Goal: Task Accomplishment & Management: Use online tool/utility

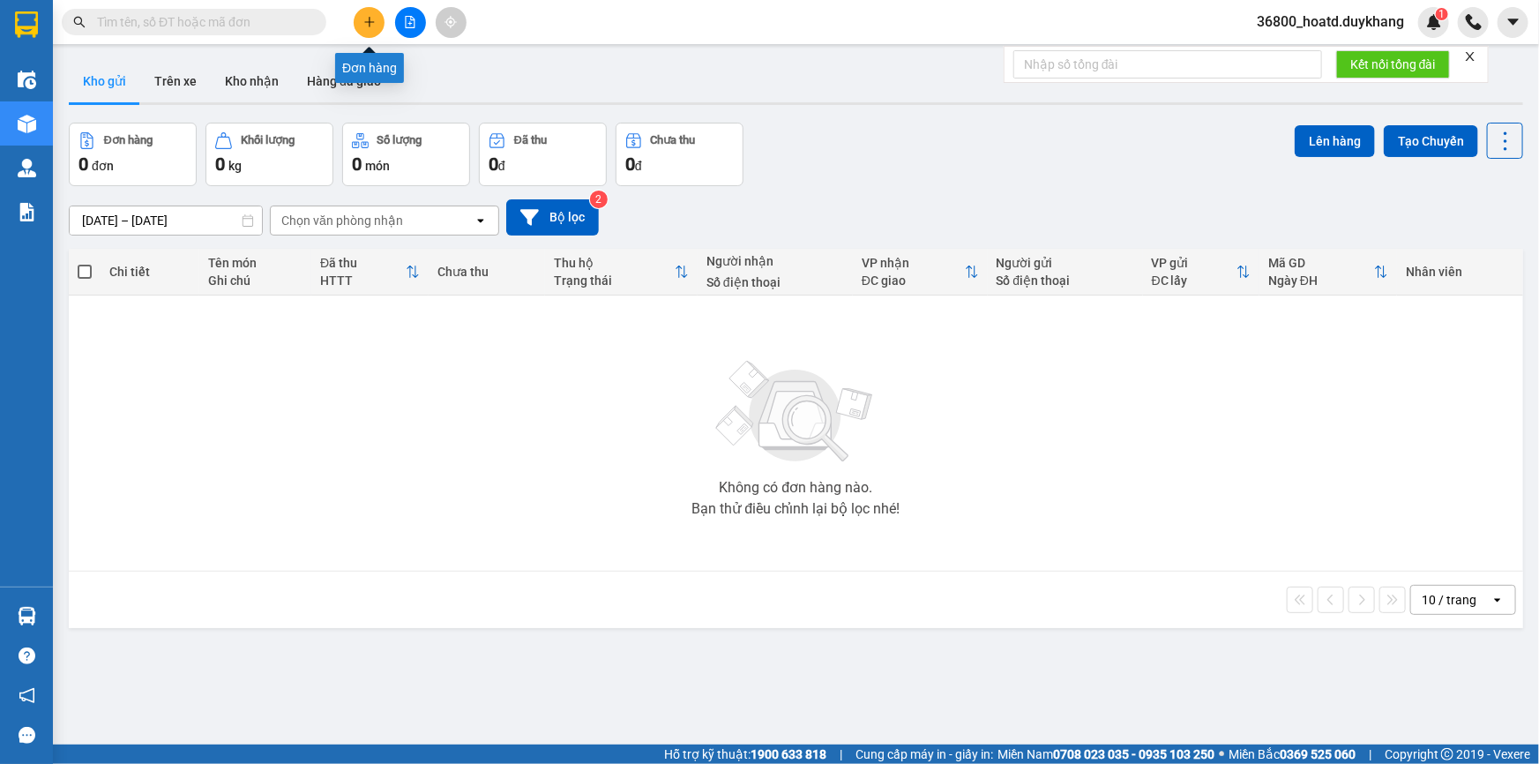
click at [369, 26] on icon "plus" at bounding box center [369, 22] width 1 height 10
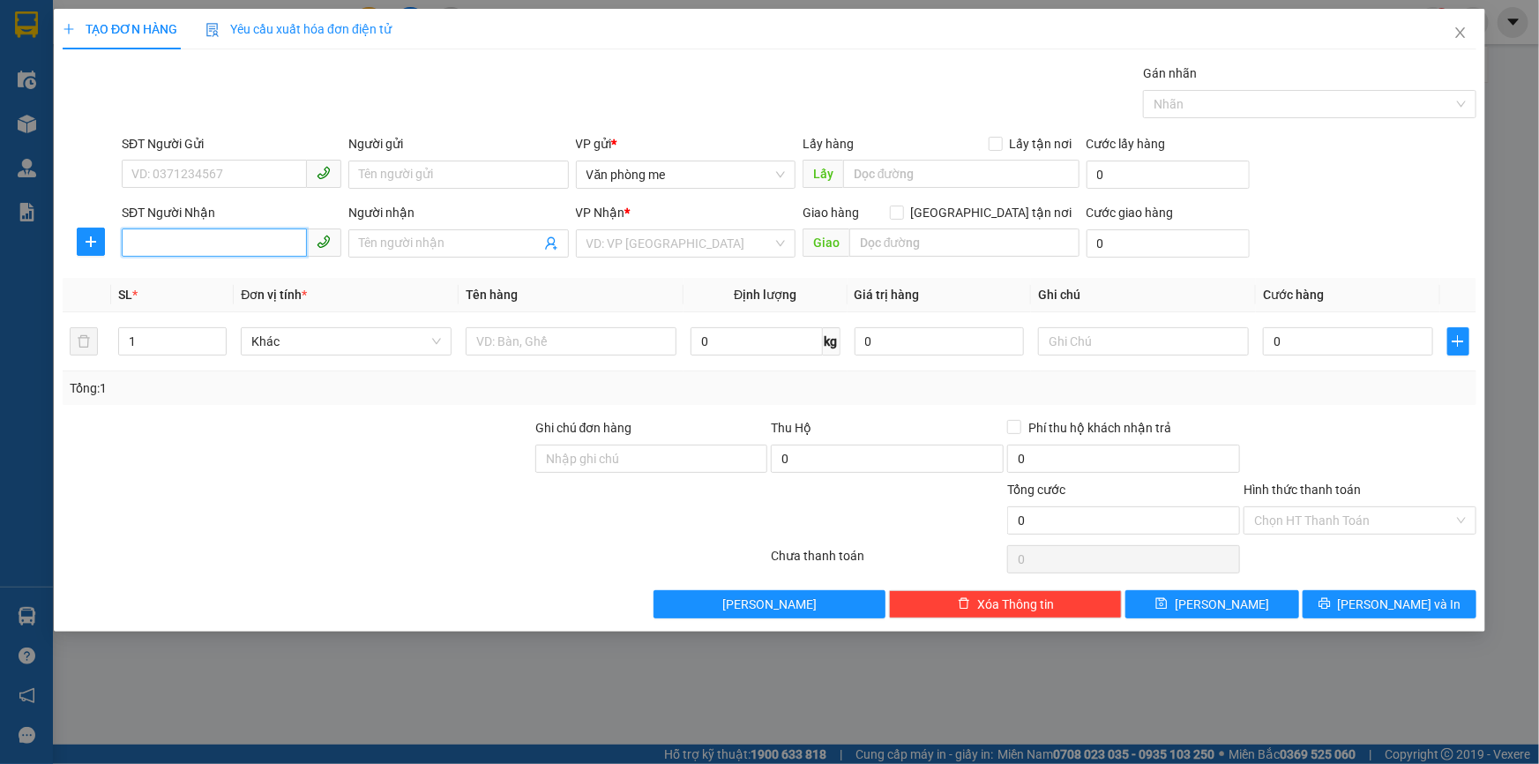
click at [219, 243] on input "SĐT Người Nhận" at bounding box center [214, 242] width 185 height 28
type input "0973305837"
click at [645, 240] on input "search" at bounding box center [679, 243] width 186 height 26
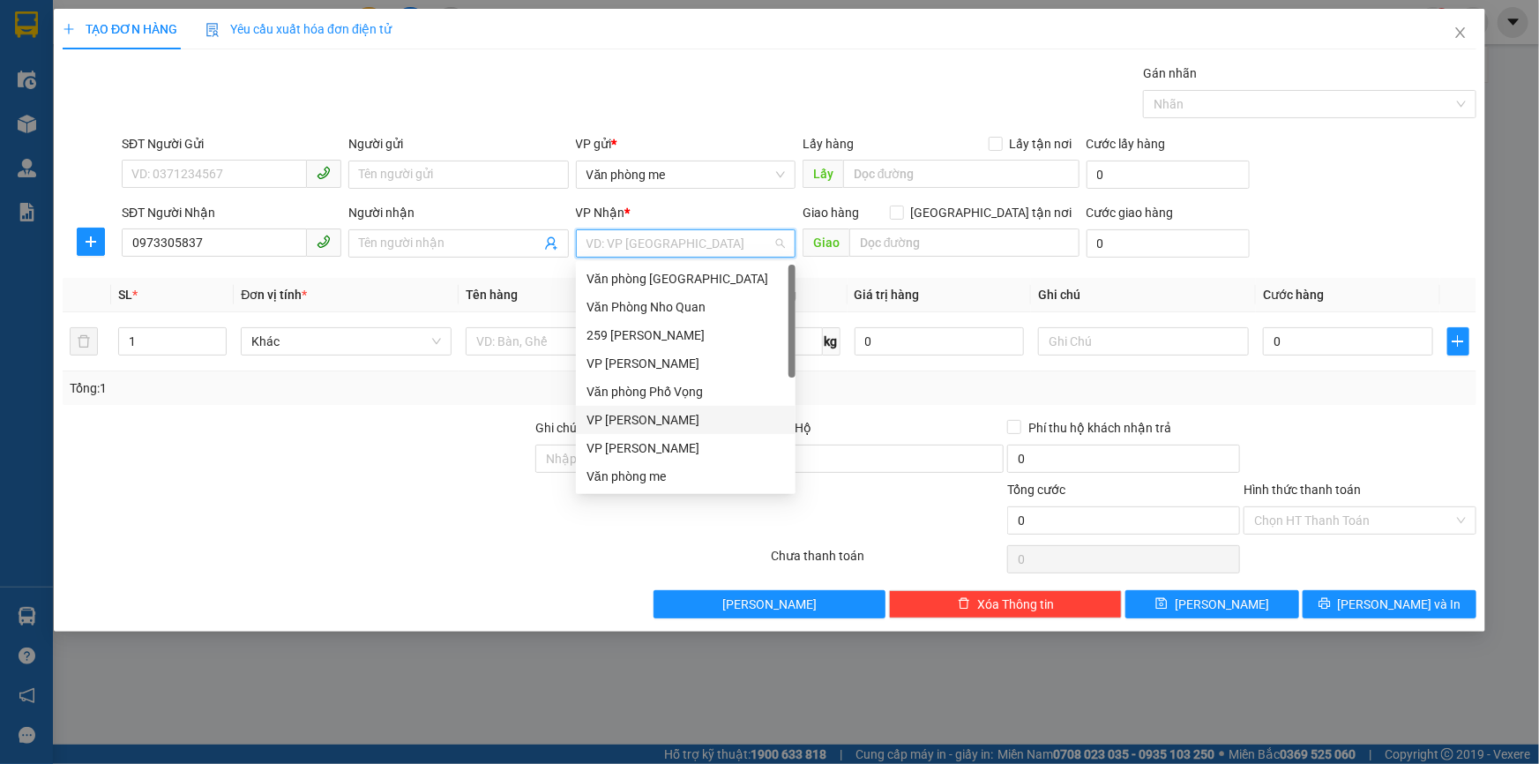
click at [660, 421] on div "VP [PERSON_NAME]" at bounding box center [685, 419] width 198 height 19
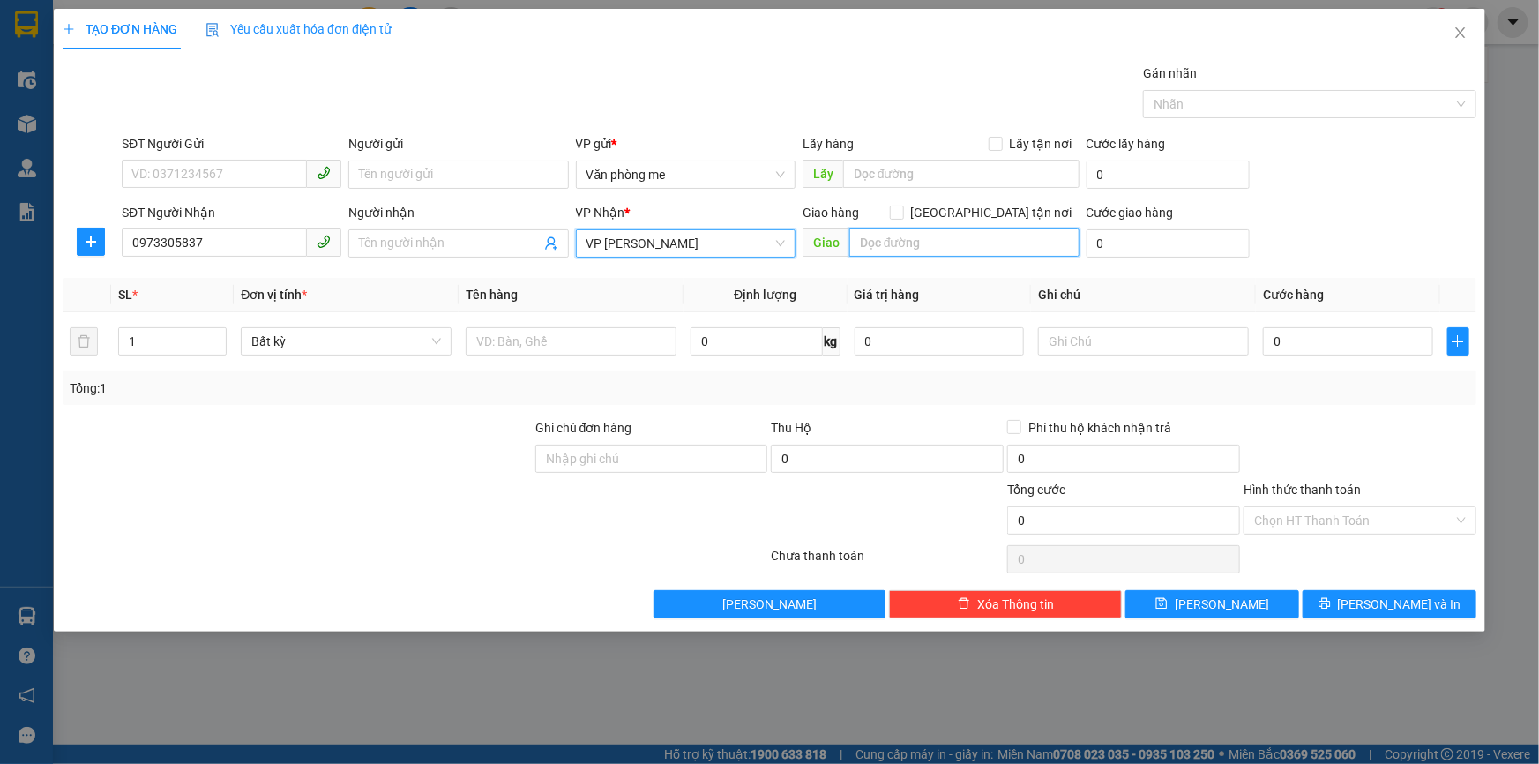
click at [899, 240] on input "text" at bounding box center [964, 242] width 230 height 28
type input "30000"
drag, startPoint x: 900, startPoint y: 248, endPoint x: 861, endPoint y: 253, distance: 40.0
click at [861, 253] on input "30000" at bounding box center [964, 242] width 230 height 28
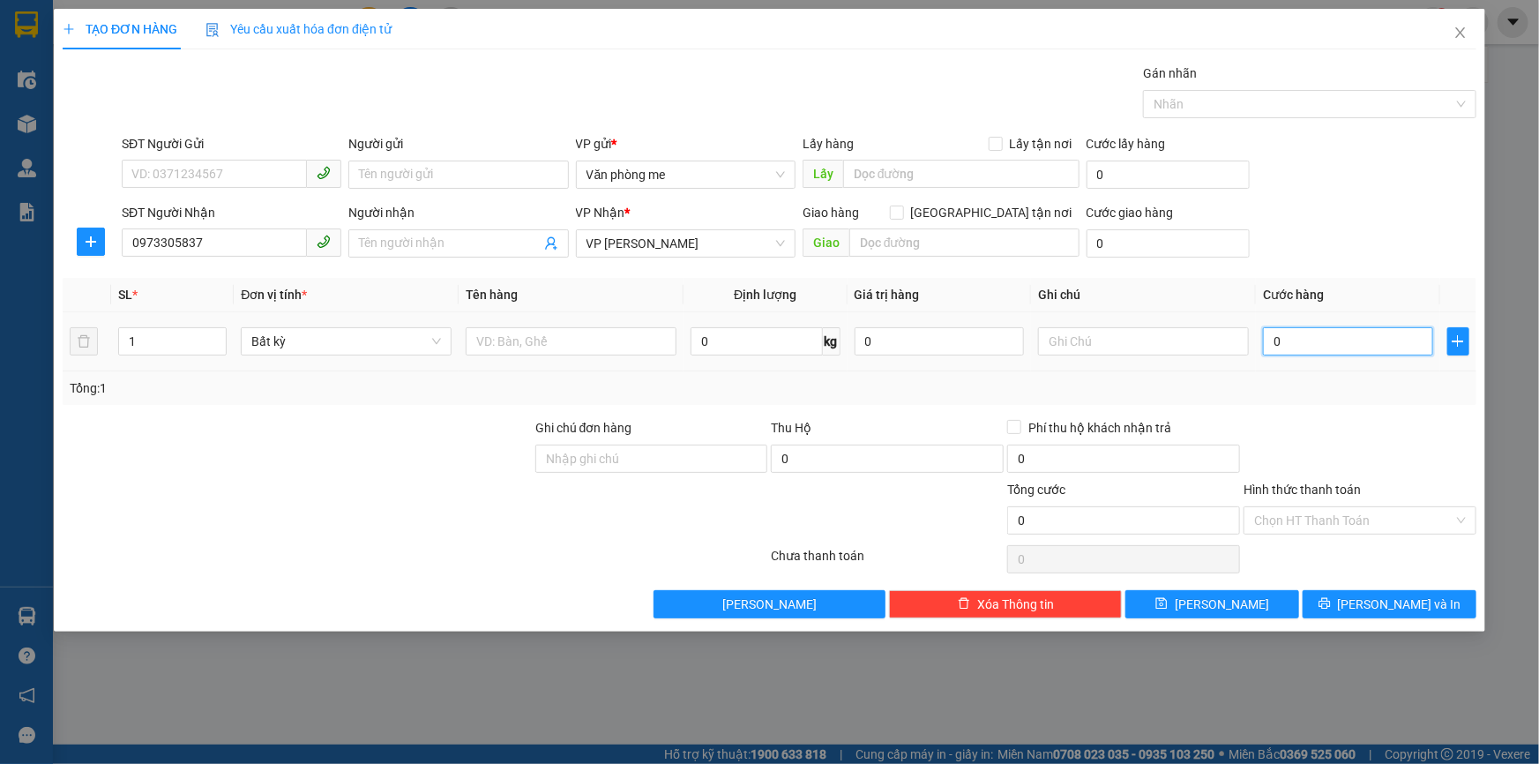
paste input "30.00"
type input "30.000"
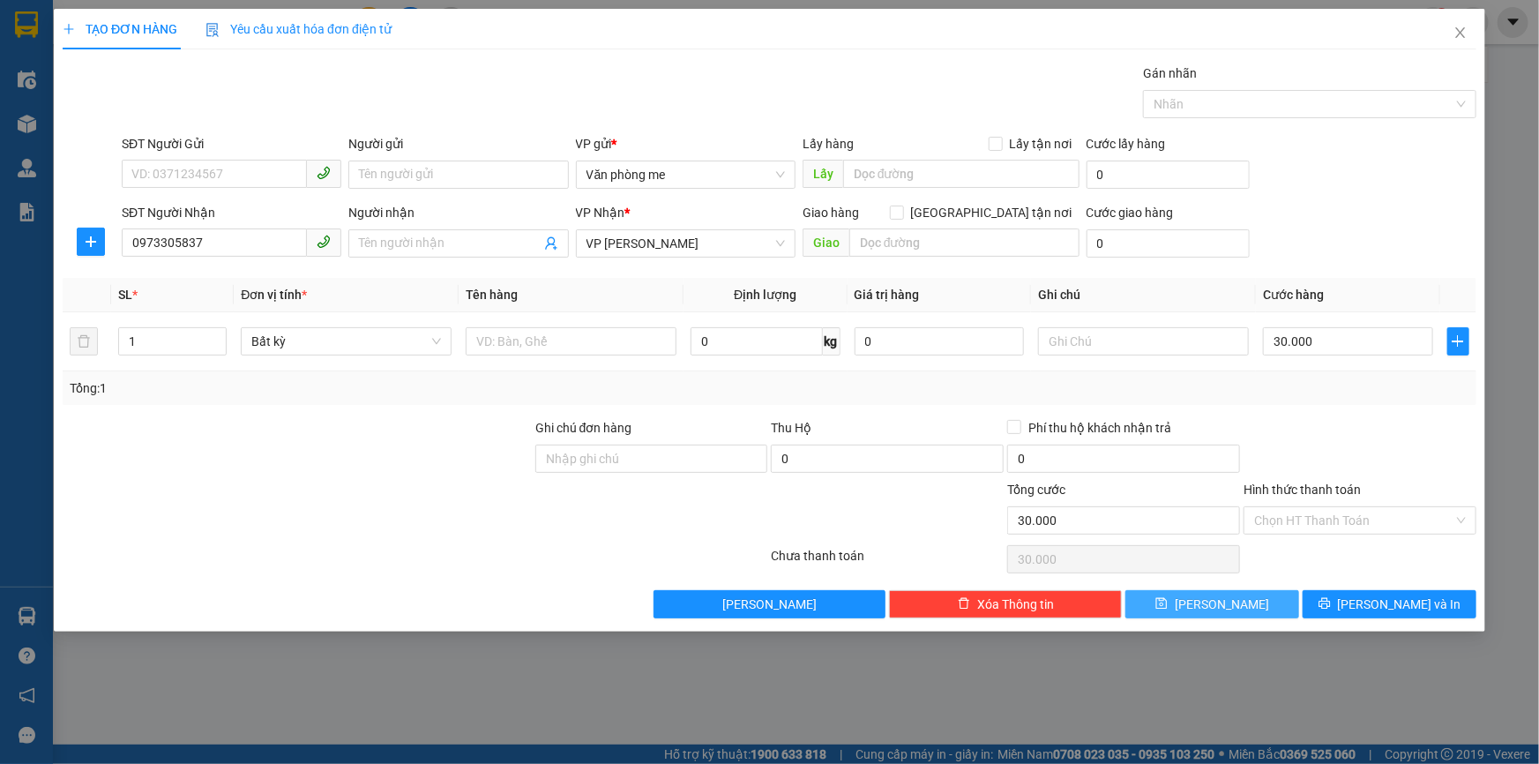
drag, startPoint x: 1198, startPoint y: 599, endPoint x: 1215, endPoint y: 576, distance: 28.4
click at [1167, 600] on icon "save" at bounding box center [1161, 603] width 12 height 12
type input "0"
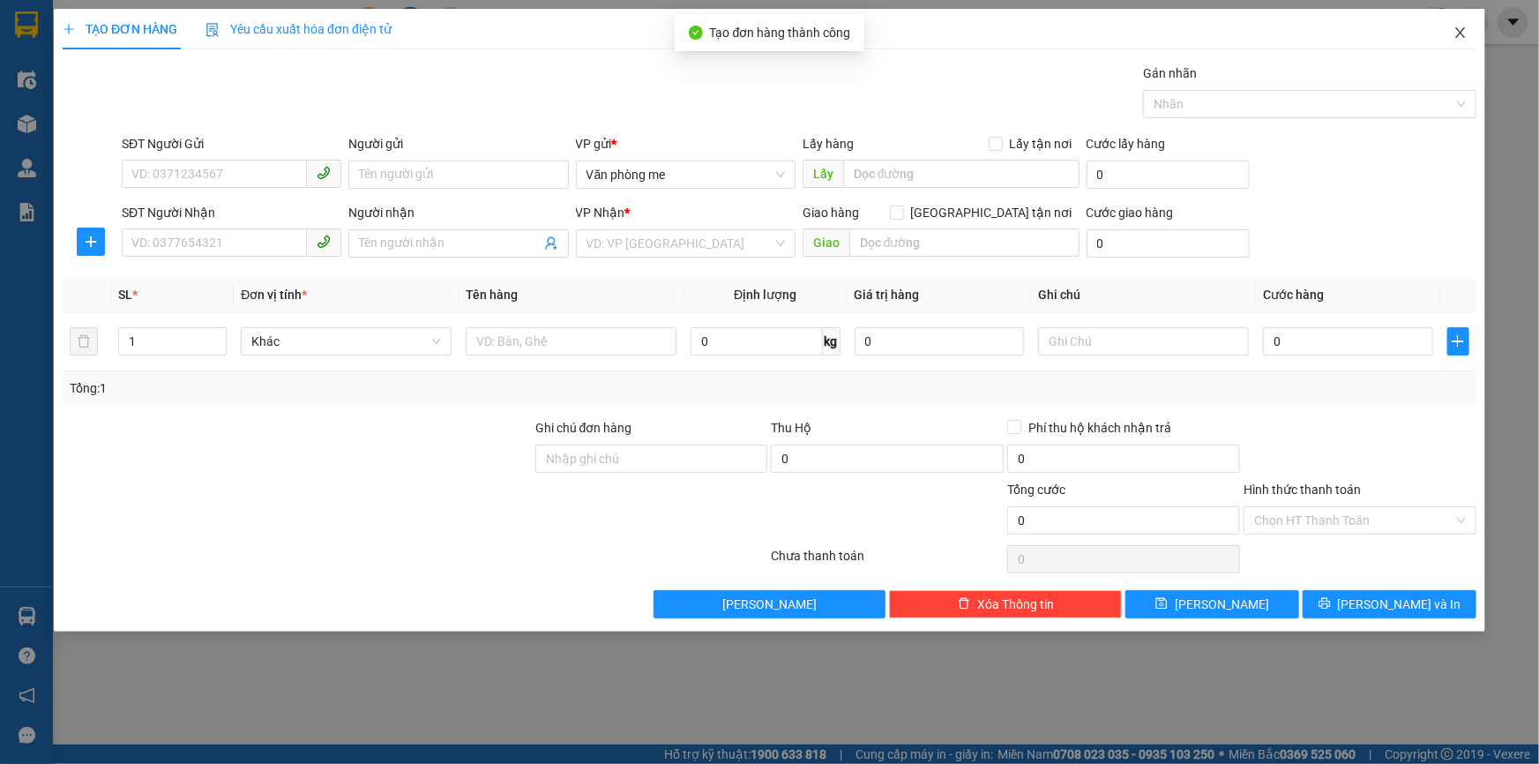
click at [1455, 31] on icon "close" at bounding box center [1460, 33] width 14 height 14
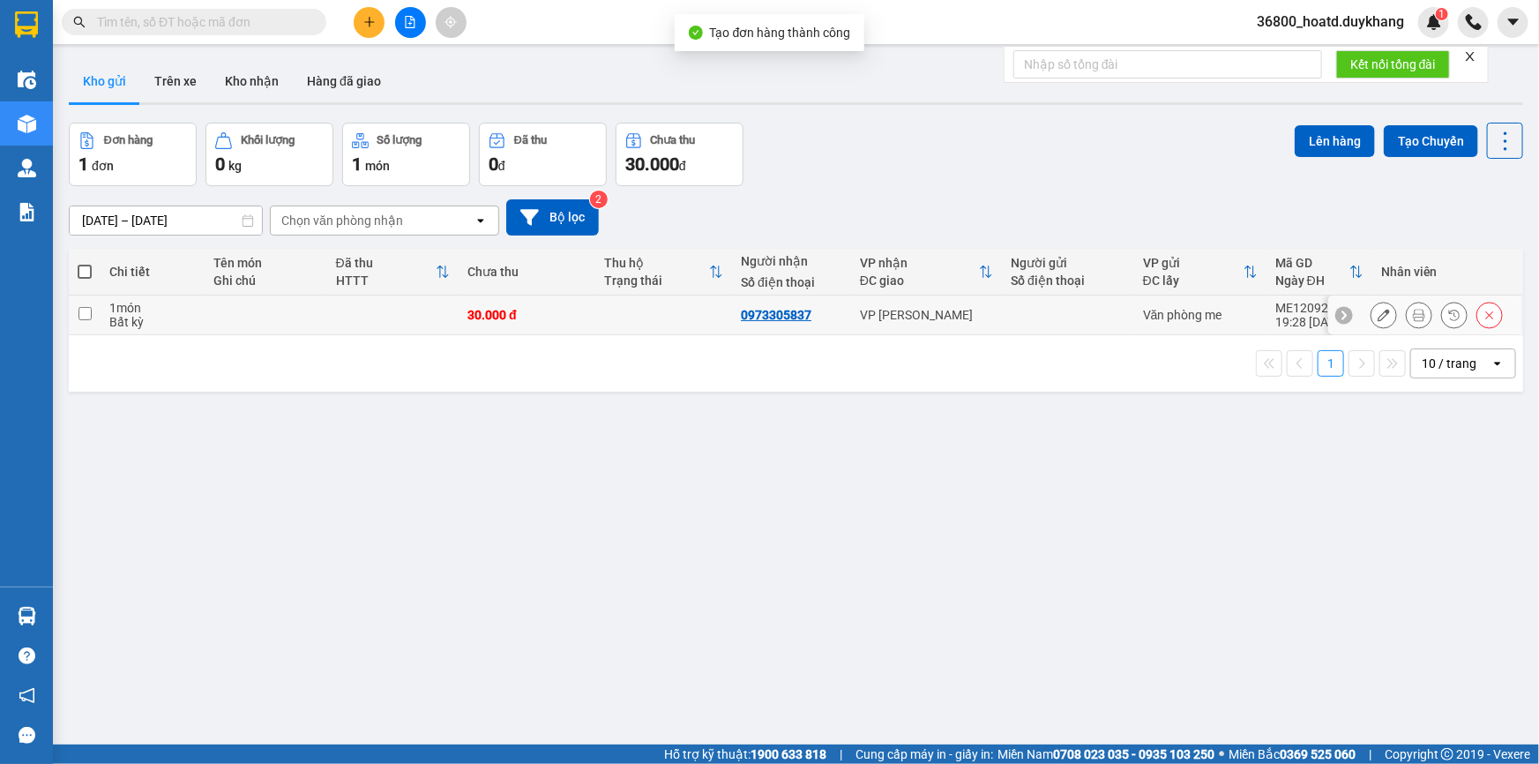
click at [87, 315] on input "checkbox" at bounding box center [84, 313] width 13 height 13
checkbox input "true"
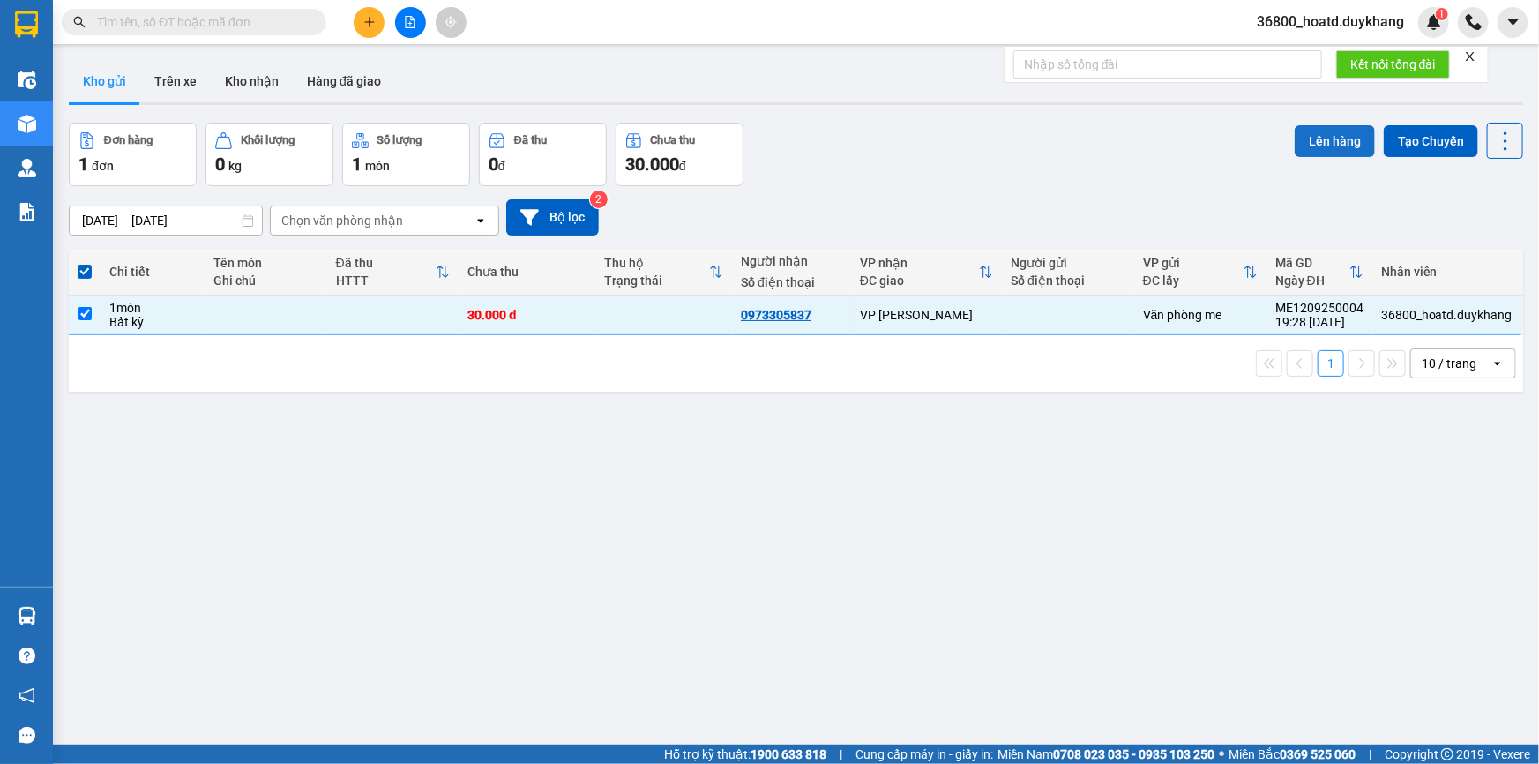
click at [1318, 139] on button "Lên hàng" at bounding box center [1334, 141] width 80 height 32
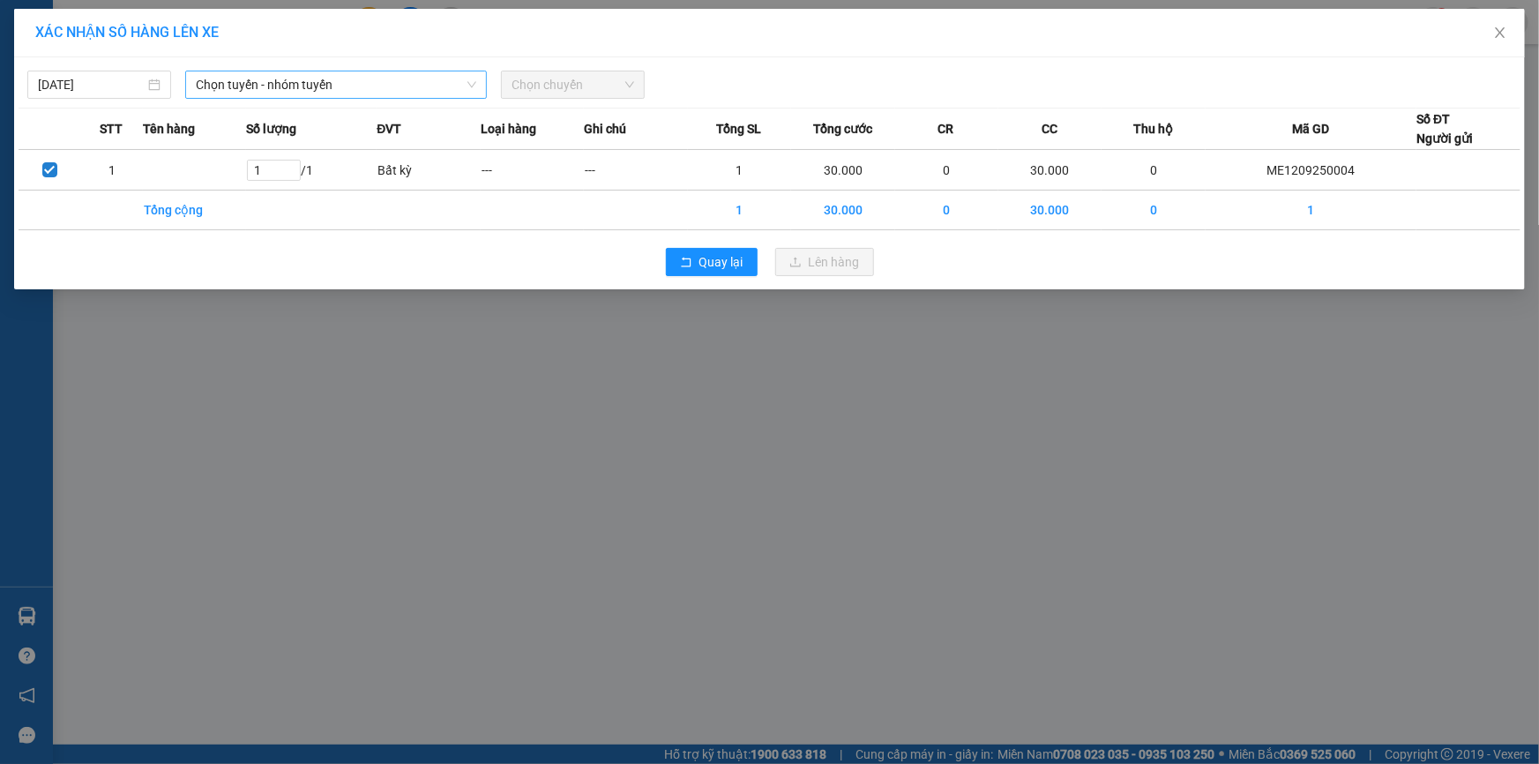
click at [309, 74] on span "Chọn tuyến - nhóm tuyến" at bounding box center [336, 84] width 280 height 26
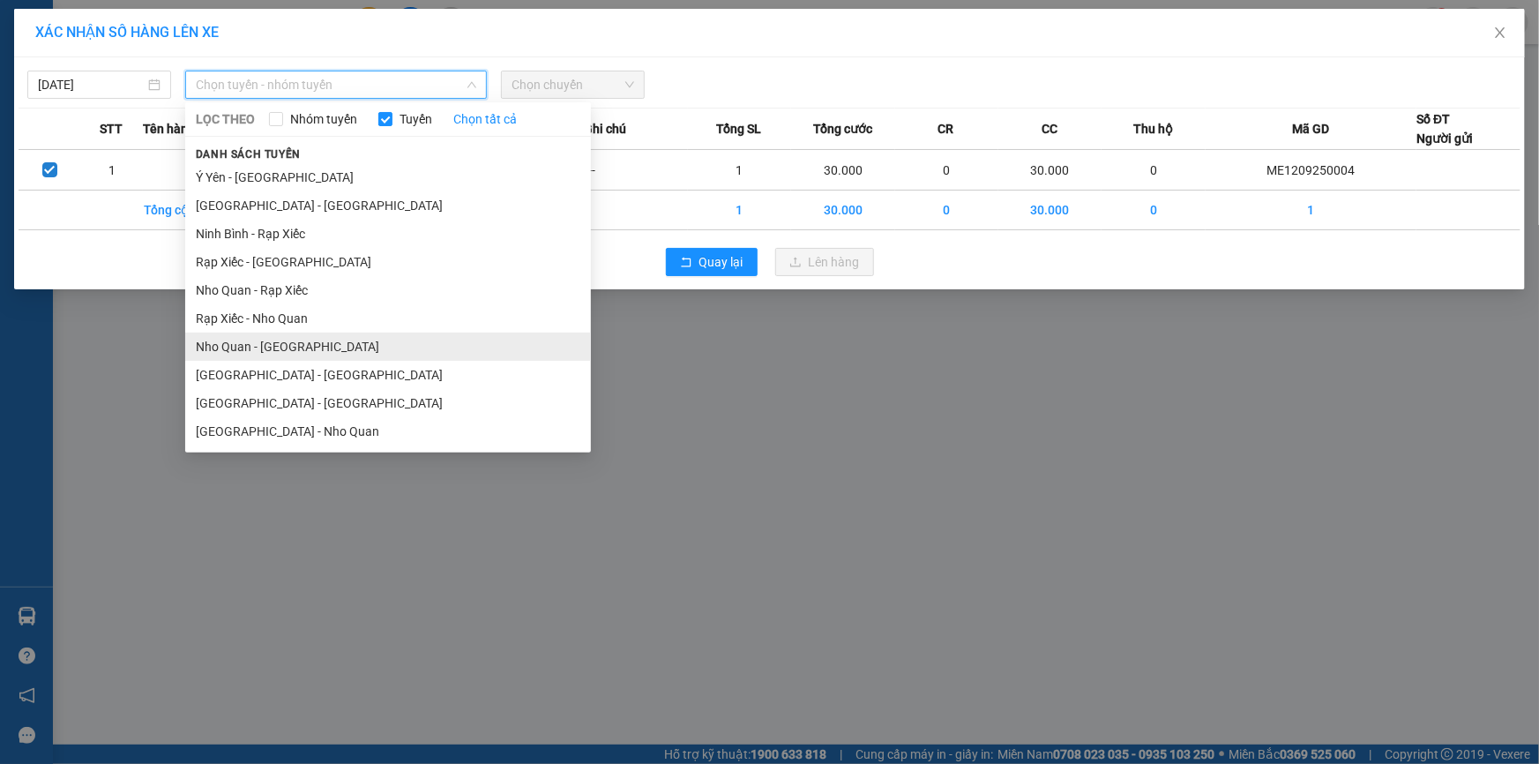
click at [252, 348] on li "Nho Quan - [GEOGRAPHIC_DATA]" at bounding box center [388, 346] width 406 height 28
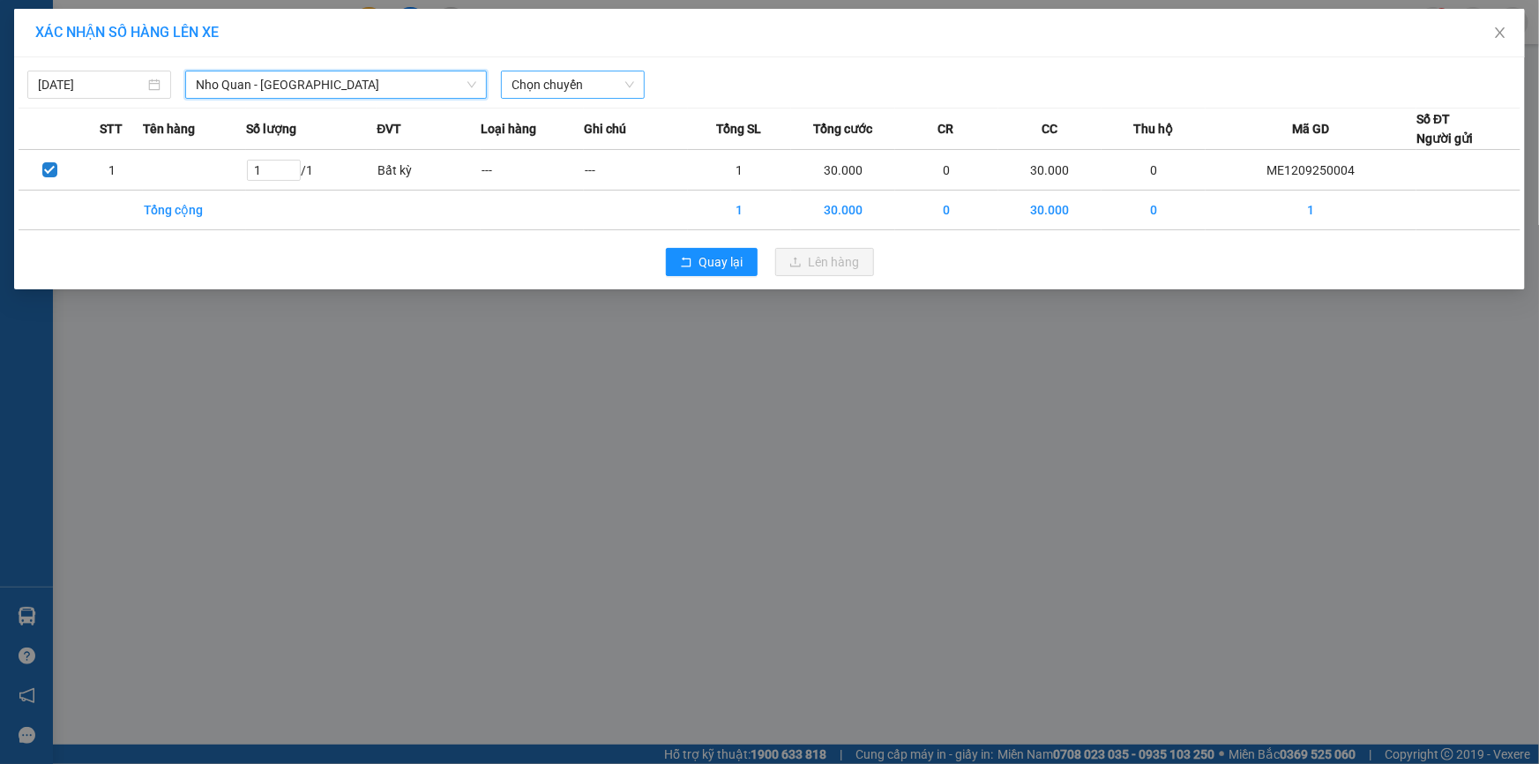
click at [525, 71] on span "Chọn chuyến" at bounding box center [572, 84] width 123 height 26
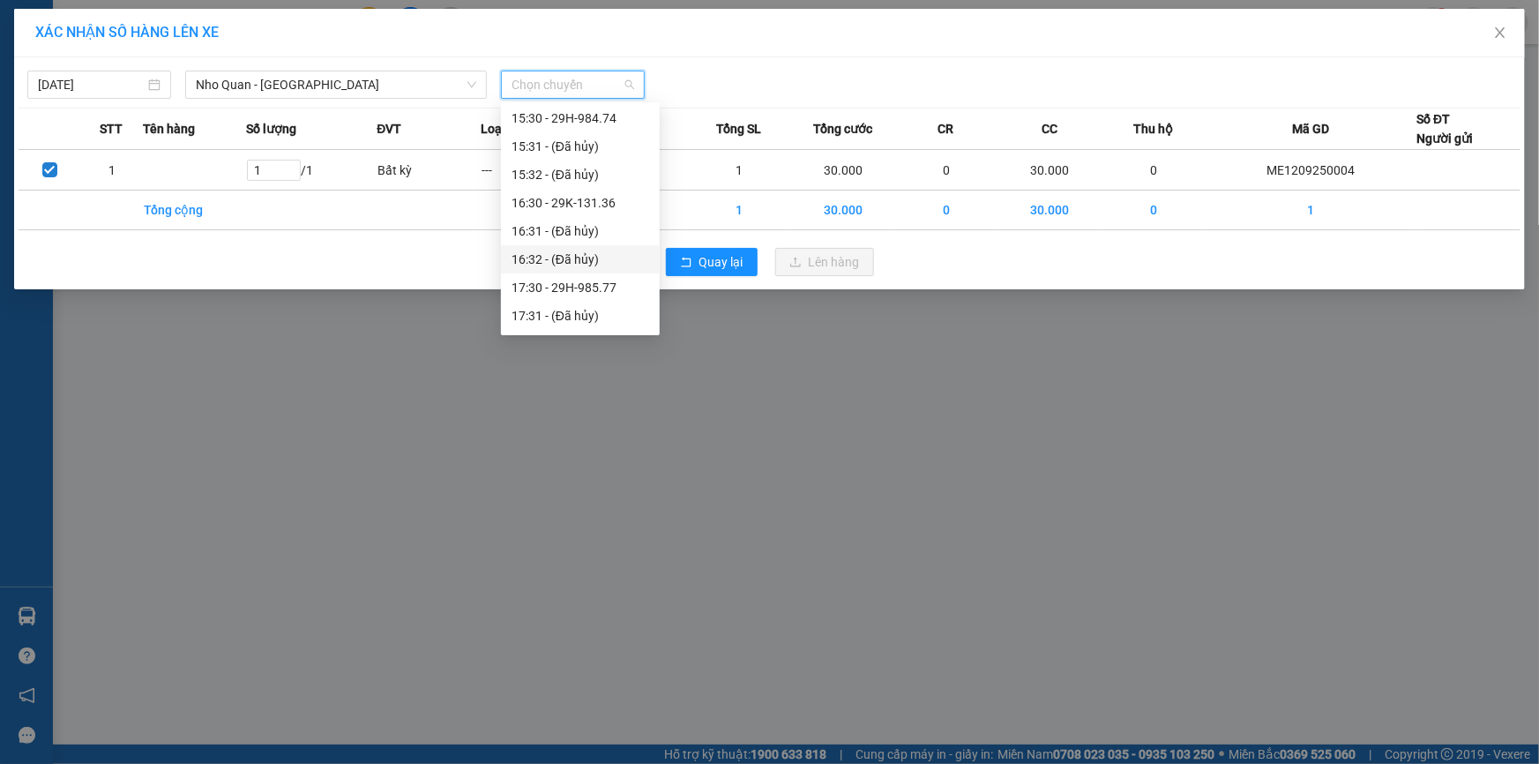
scroll to position [1242, 0]
click at [593, 178] on div "19:30 - 29E-382.58" at bounding box center [580, 176] width 138 height 19
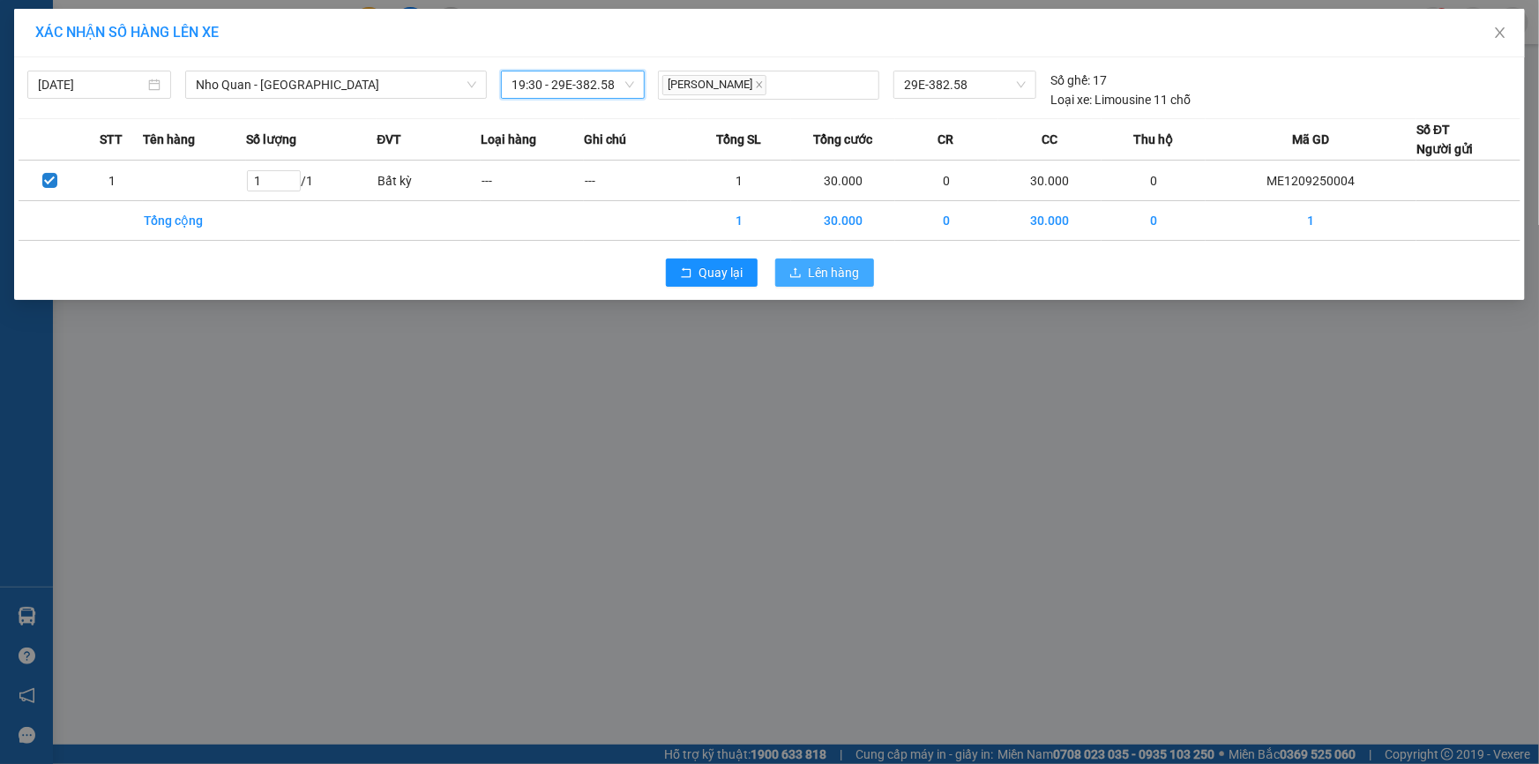
click at [854, 269] on span "Lên hàng" at bounding box center [834, 272] width 51 height 19
